Goal: Transaction & Acquisition: Book appointment/travel/reservation

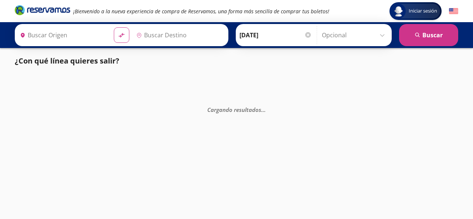
type input "Santiago de Querétaro, [GEOGRAPHIC_DATA]"
type input "[GEOGRAPHIC_DATA], [GEOGRAPHIC_DATA]"
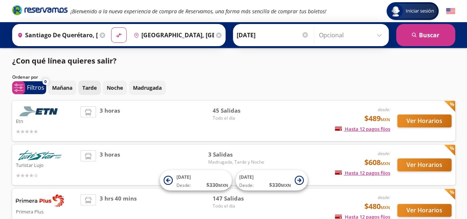
click at [93, 83] on button "Tarde" at bounding box center [89, 88] width 23 height 14
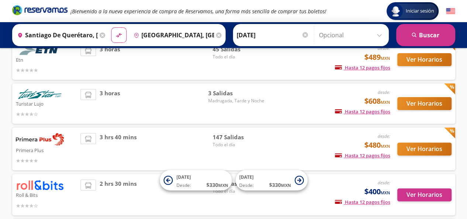
click at [154, 143] on div "3 hrs 40 mins" at bounding box center [147, 149] width 132 height 32
click at [422, 148] on button "Ver Horarios" at bounding box center [424, 149] width 54 height 13
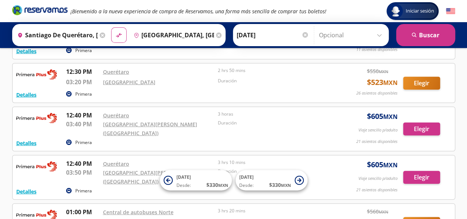
scroll to position [3674, 0]
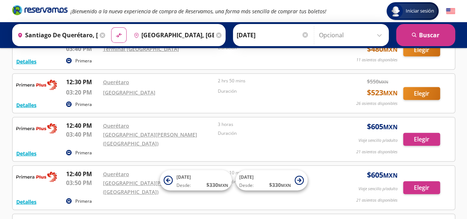
drag, startPoint x: 421, startPoint y: 66, endPoint x: 423, endPoint y: 71, distance: 4.8
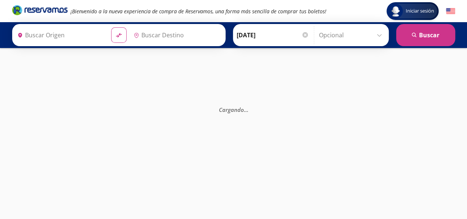
type input "[GEOGRAPHIC_DATA], [GEOGRAPHIC_DATA]"
type input "Santiago de Querétaro, [GEOGRAPHIC_DATA]"
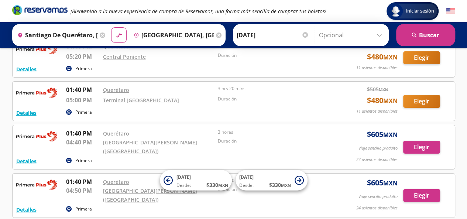
scroll to position [4132, 0]
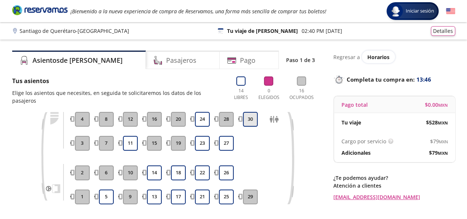
click at [249, 112] on button "30" at bounding box center [250, 119] width 15 height 15
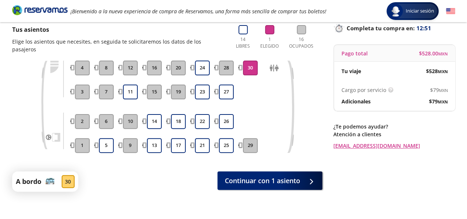
scroll to position [61, 0]
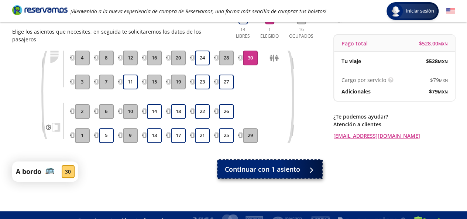
click at [274, 164] on span "Continuar con 1 asiento" at bounding box center [262, 169] width 75 height 10
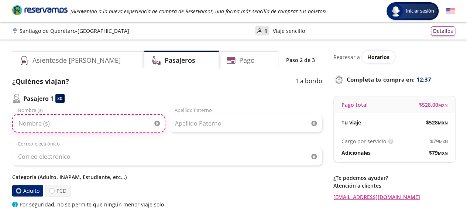
click at [78, 126] on input "Nombre (s)" at bounding box center [88, 123] width 153 height 18
type input "[PERSON_NAME]"
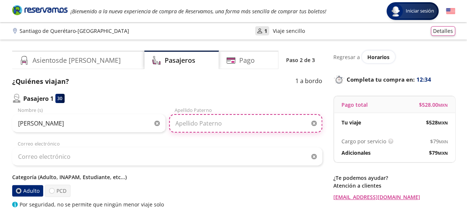
type input "Viveros"
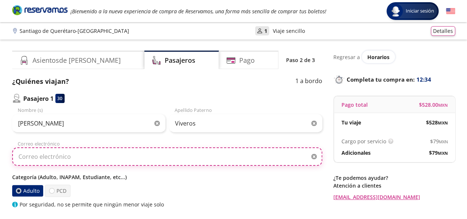
type input "[EMAIL_ADDRESS][DOMAIN_NAME]"
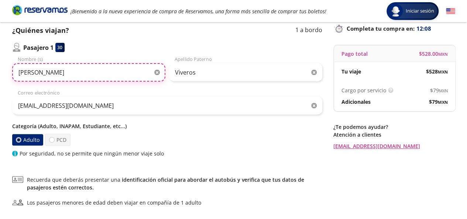
scroll to position [61, 0]
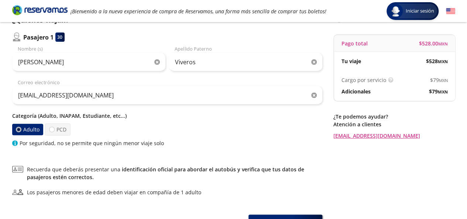
click at [19, 128] on div at bounding box center [19, 130] width 6 height 6
click at [19, 128] on input "Adulto" at bounding box center [18, 129] width 5 height 5
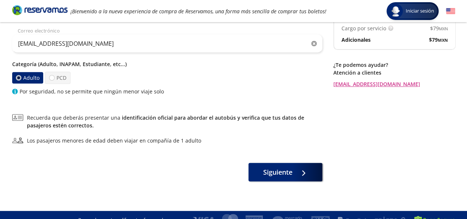
scroll to position [123, 0]
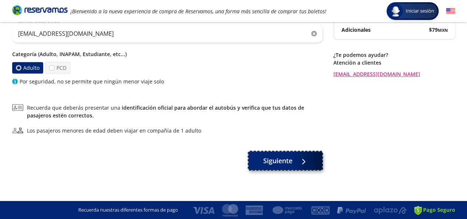
click at [294, 161] on button "Siguiente" at bounding box center [286, 160] width 74 height 18
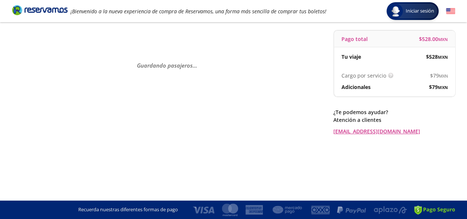
scroll to position [0, 0]
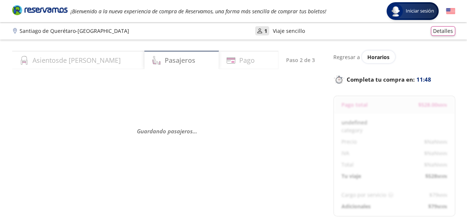
select select "MX"
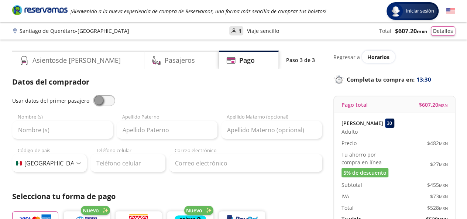
click at [97, 101] on span at bounding box center [104, 100] width 22 height 11
click at [93, 95] on input "checkbox" at bounding box center [93, 95] width 0 height 0
type input "[PERSON_NAME]"
type input "Viveros"
type input "[EMAIL_ADDRESS][DOMAIN_NAME]"
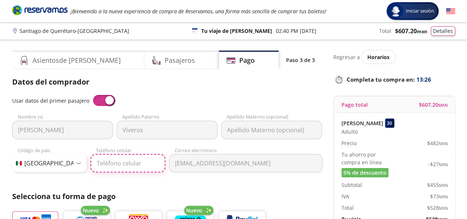
click at [123, 163] on input "Teléfono celular" at bounding box center [127, 163] width 75 height 18
type input "55 1526 3783"
click at [165, 58] on h4 "Pasajeros" at bounding box center [180, 60] width 30 height 10
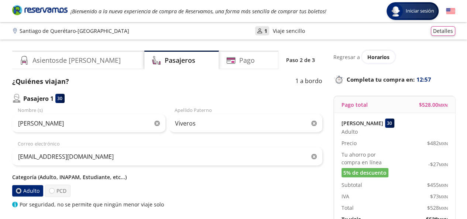
select select "MX"
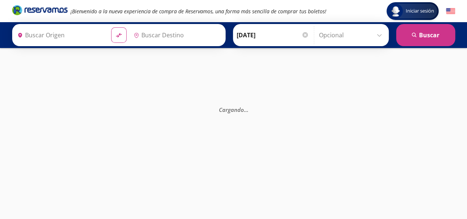
type input "Santiago de Querétaro, [GEOGRAPHIC_DATA]"
type input "[GEOGRAPHIC_DATA], [GEOGRAPHIC_DATA]"
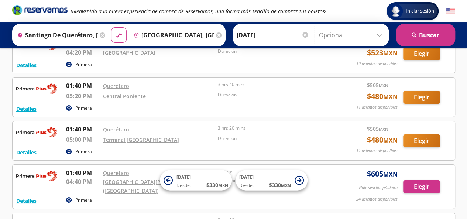
scroll to position [4143, 0]
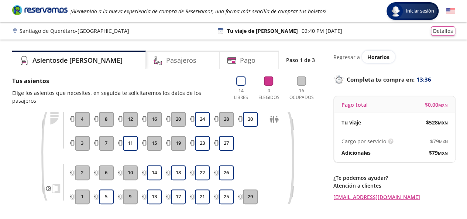
click at [301, 79] on icon at bounding box center [301, 80] width 9 height 9
click at [251, 112] on button "30" at bounding box center [250, 119] width 15 height 15
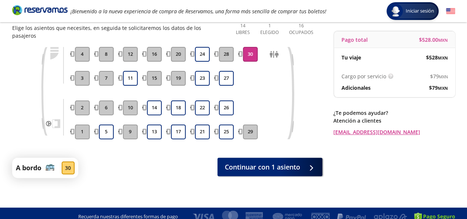
scroll to position [66, 0]
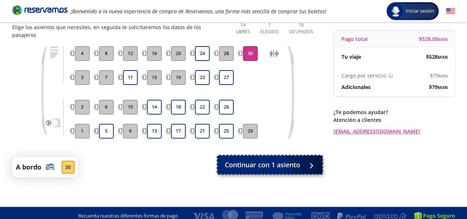
click at [279, 160] on span "Continuar con 1 asiento" at bounding box center [262, 165] width 75 height 10
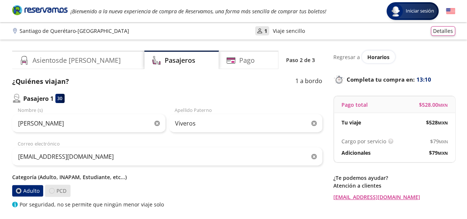
click at [50, 191] on div at bounding box center [52, 191] width 6 height 6
click at [50, 191] on input "PCD" at bounding box center [51, 190] width 5 height 5
radio input "true"
click at [17, 190] on div at bounding box center [19, 191] width 6 height 6
click at [17, 190] on input "Adulto" at bounding box center [18, 190] width 5 height 5
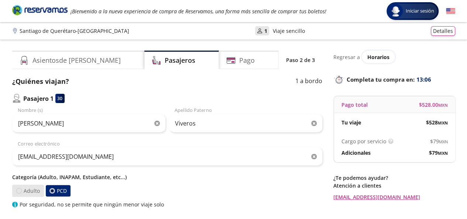
radio input "true"
radio input "false"
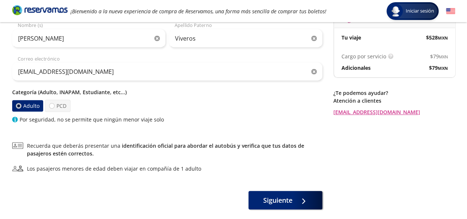
scroll to position [123, 0]
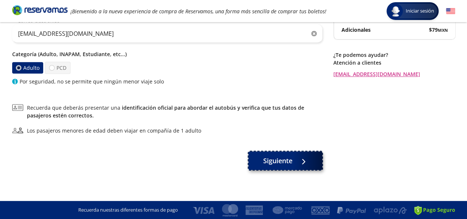
click at [287, 159] on span "Siguiente" at bounding box center [277, 161] width 29 height 10
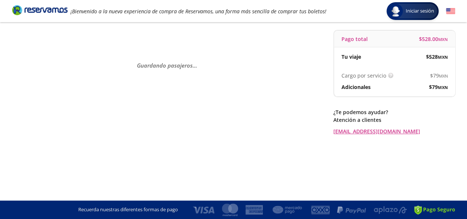
scroll to position [0, 0]
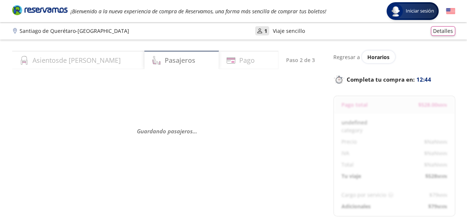
select select "MX"
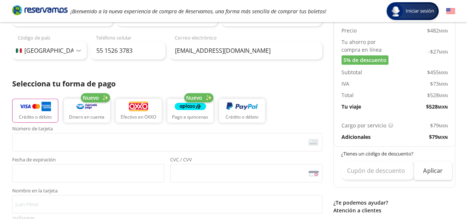
scroll to position [123, 0]
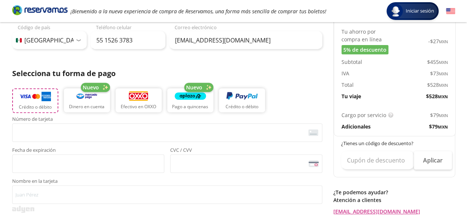
click at [37, 98] on img "button" at bounding box center [35, 96] width 31 height 11
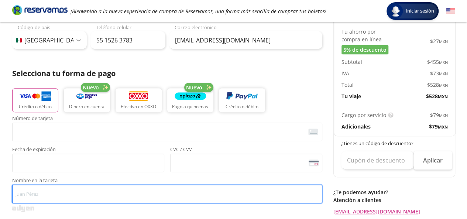
type input "[PERSON_NAME]"
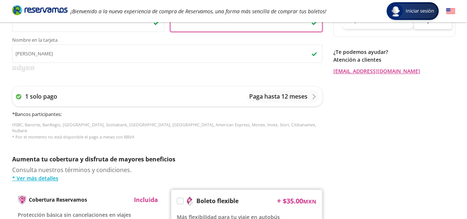
scroll to position [140, 0]
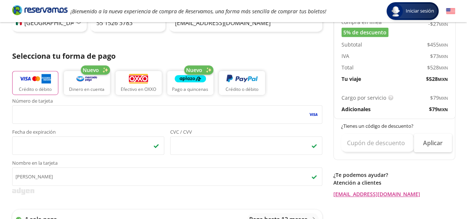
click at [386, 95] on div "Cargo por servicio Esto nos permite seguir trabajando para ofrecerte la mayor c…" at bounding box center [368, 98] width 52 height 8
click at [383, 110] on div "Adicionales" at bounding box center [368, 109] width 53 height 8
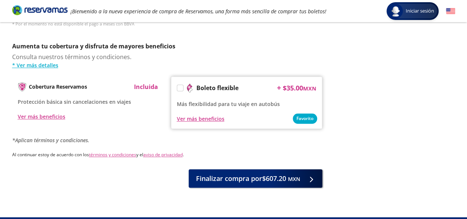
scroll to position [386, 0]
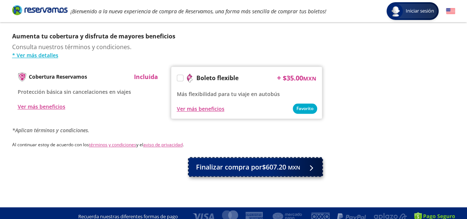
click at [273, 162] on span "Finalizar compra por $607.20 MXN" at bounding box center [248, 167] width 104 height 10
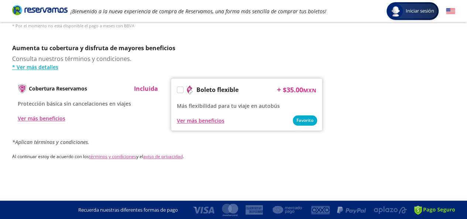
scroll to position [0, 0]
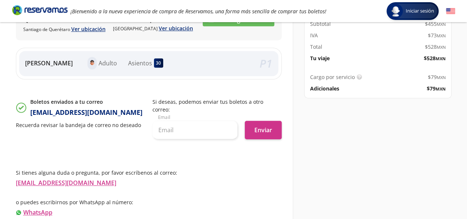
scroll to position [176, 0]
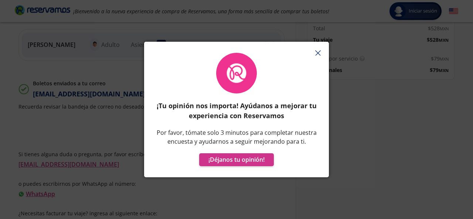
click at [318, 50] on button "button" at bounding box center [317, 52] width 11 height 11
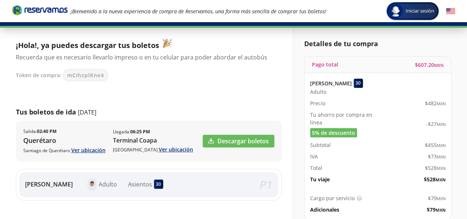
scroll to position [0, 0]
